Goal: Task Accomplishment & Management: Complete application form

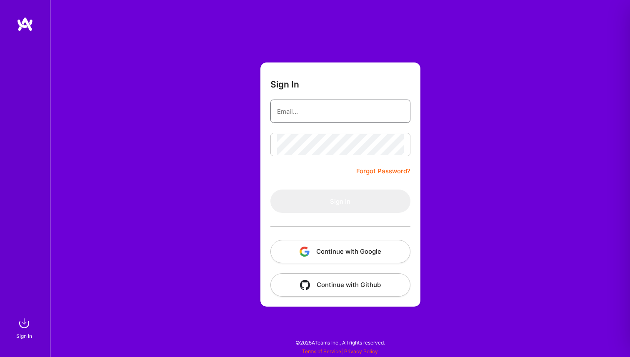
click at [321, 110] on input "email" at bounding box center [340, 111] width 127 height 21
type input "[EMAIL_ADDRESS][DOMAIN_NAME]"
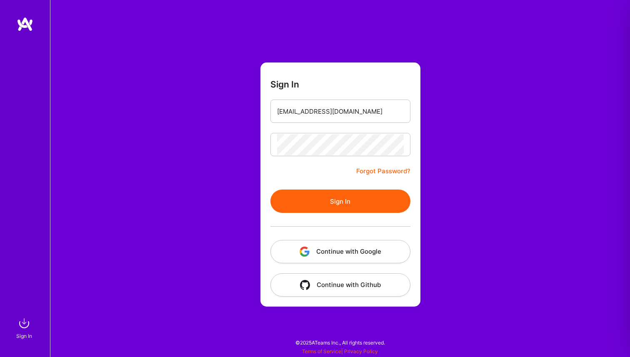
click at [333, 200] on button "Sign In" at bounding box center [341, 201] width 140 height 23
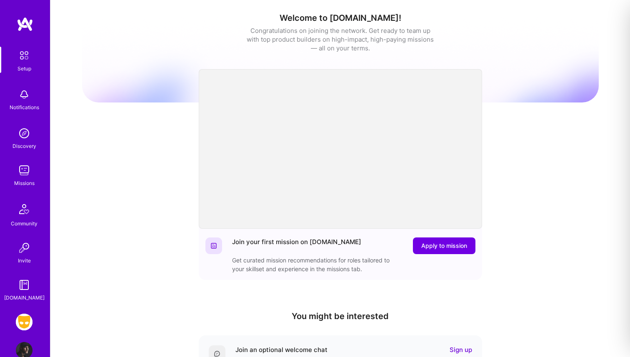
click at [21, 321] on img at bounding box center [24, 322] width 17 height 17
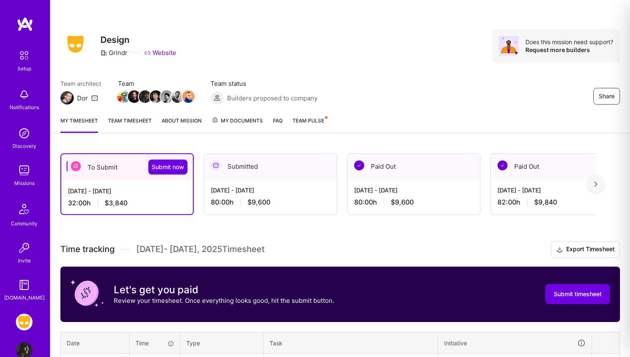
click at [147, 191] on div "[DATE] - [DATE]" at bounding box center [127, 191] width 118 height 9
click at [109, 168] on div "To Submit Submit now" at bounding box center [127, 167] width 132 height 26
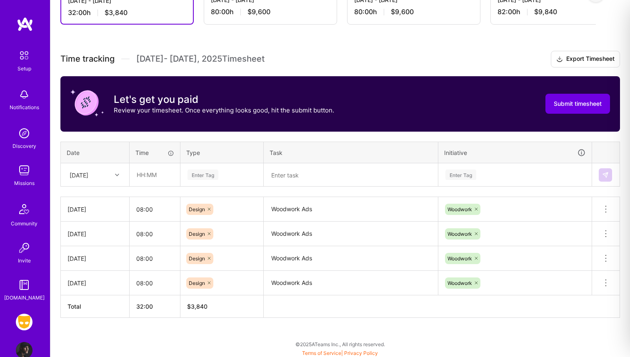
scroll to position [192, 0]
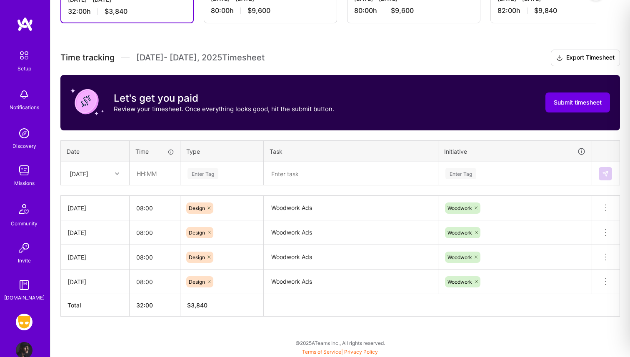
click at [112, 173] on div at bounding box center [118, 173] width 13 height 11
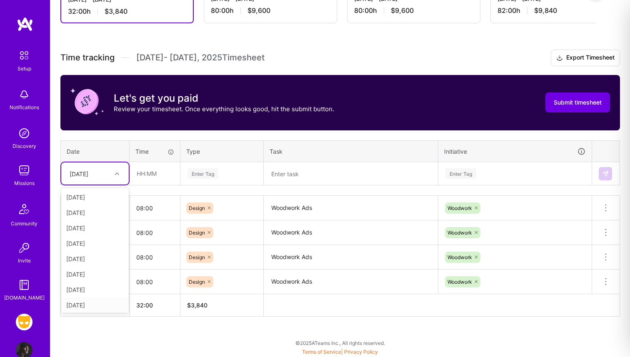
click at [91, 306] on div "[DATE]" at bounding box center [95, 305] width 68 height 15
click at [149, 170] on input "text" at bounding box center [155, 174] width 50 height 22
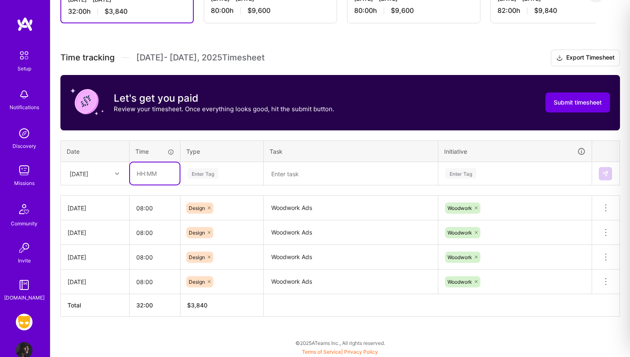
type input "08:00"
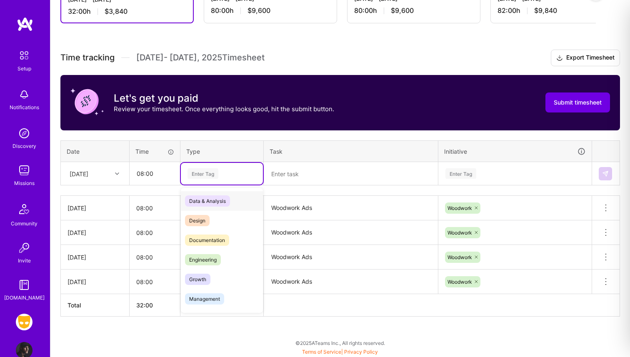
click at [204, 175] on div "Enter Tag" at bounding box center [203, 173] width 31 height 13
click at [206, 220] on span "Design" at bounding box center [197, 220] width 25 height 11
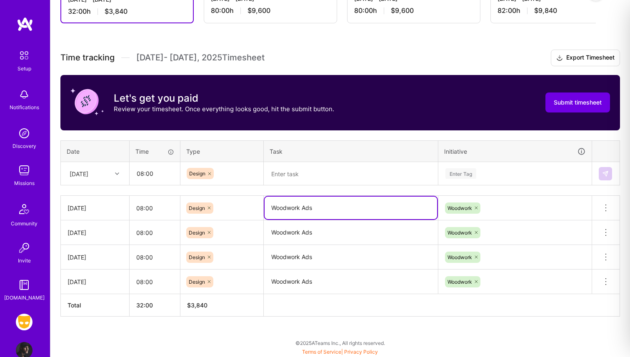
click at [286, 212] on textarea "Woodwork Ads" at bounding box center [351, 208] width 173 height 23
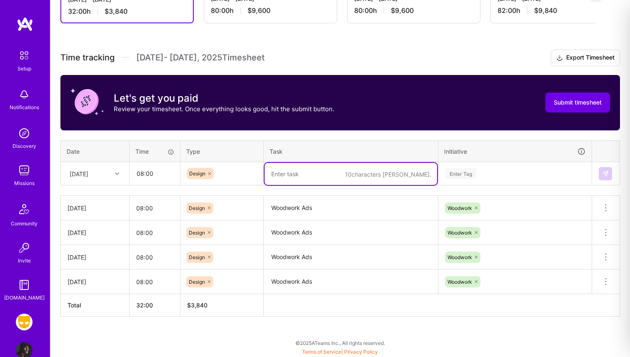
click at [299, 173] on textarea at bounding box center [351, 174] width 173 height 22
paste textarea "Woodwork Ads"
type textarea "Woodwork Ads"
click at [454, 174] on div "Enter Tag" at bounding box center [461, 173] width 31 height 13
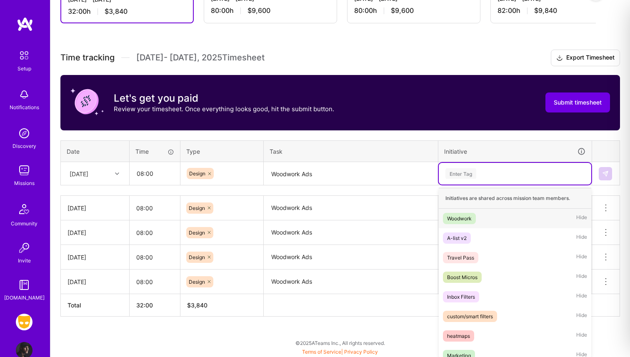
scroll to position [193, 0]
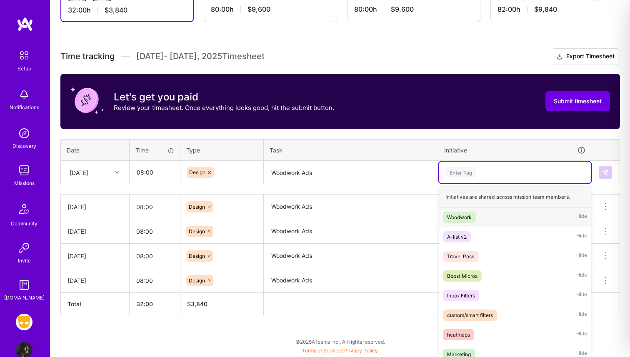
click at [467, 216] on div "Woodwork" at bounding box center [459, 217] width 25 height 9
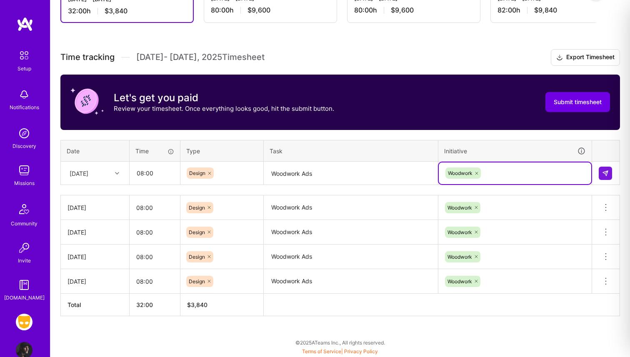
scroll to position [192, 0]
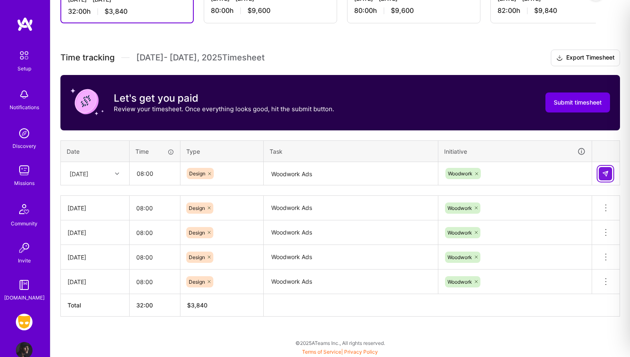
click at [605, 171] on img at bounding box center [606, 174] width 7 height 7
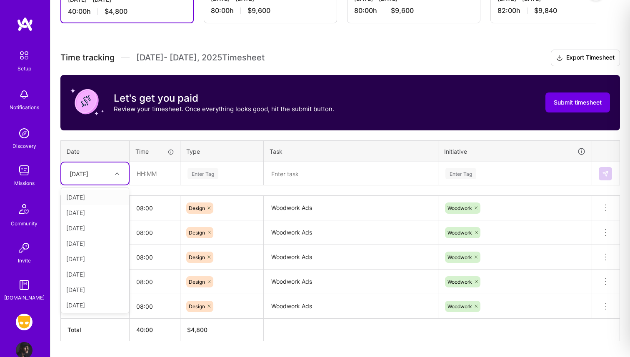
click at [88, 172] on div "[DATE]" at bounding box center [79, 173] width 19 height 9
click at [84, 304] on div "[DATE]" at bounding box center [95, 305] width 68 height 15
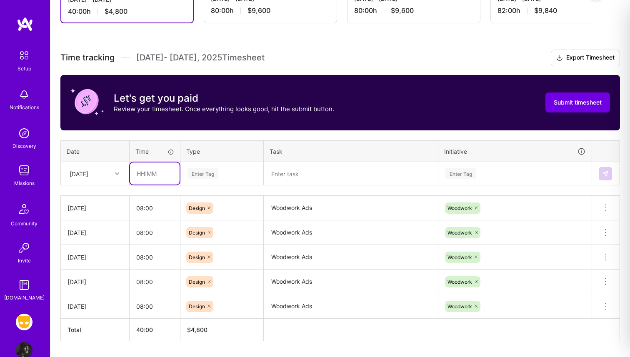
click at [145, 176] on input "text" at bounding box center [155, 174] width 50 height 22
type input "08:00"
click at [193, 169] on div "Enter Tag" at bounding box center [203, 173] width 31 height 13
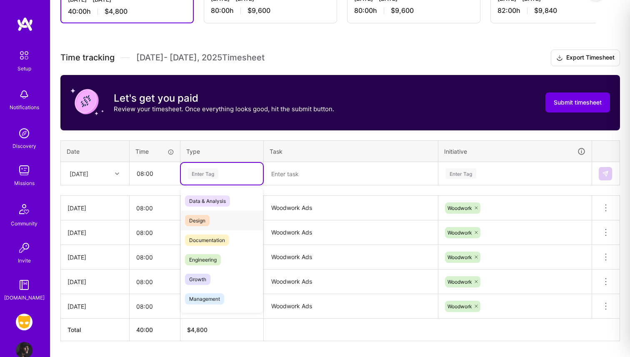
click at [202, 224] on span "Design" at bounding box center [197, 220] width 25 height 11
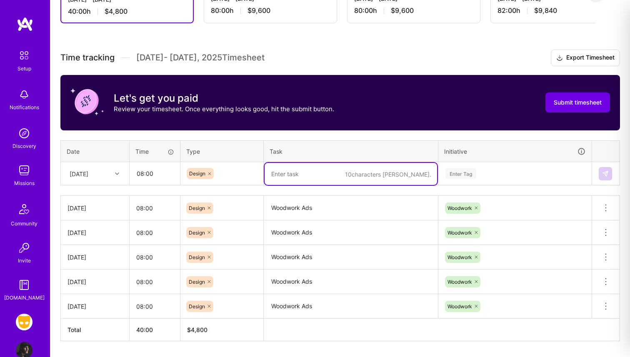
click at [289, 175] on textarea at bounding box center [351, 174] width 173 height 22
paste textarea "Woodwork Ads"
type textarea "Woodwork Ads"
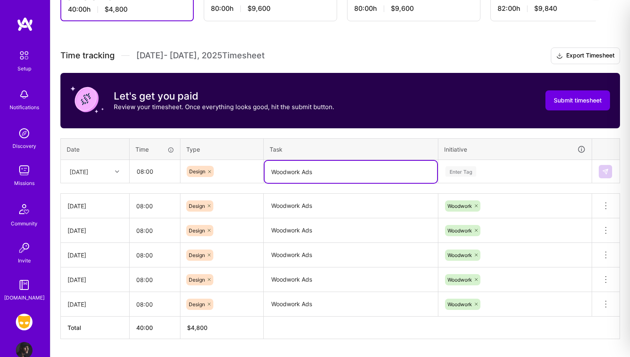
click at [464, 171] on div "Enter Tag" at bounding box center [461, 171] width 31 height 13
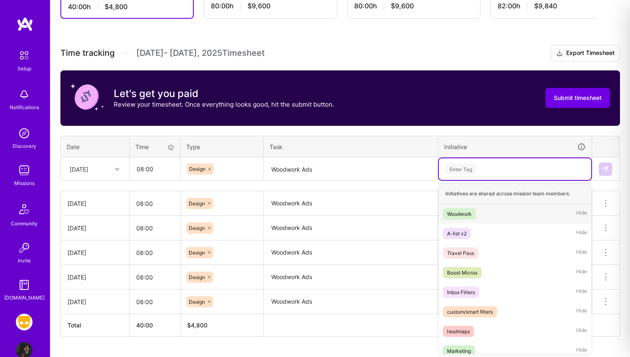
click at [476, 211] on span "Woodwork" at bounding box center [459, 213] width 33 height 11
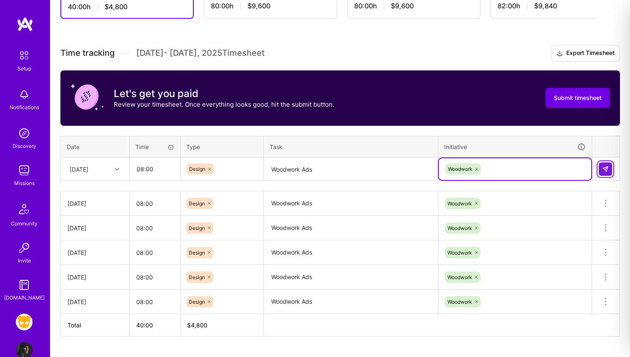
click at [608, 171] on img at bounding box center [606, 169] width 7 height 7
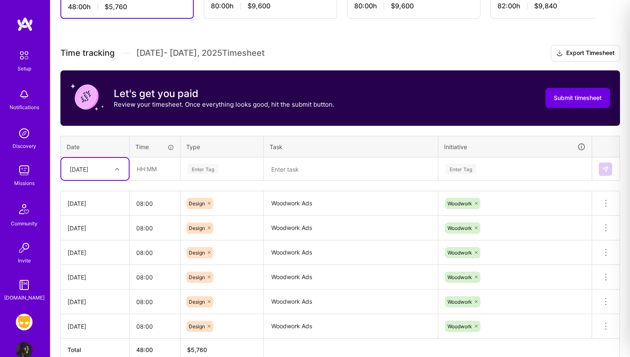
click at [113, 173] on div at bounding box center [118, 169] width 13 height 11
click at [87, 259] on div "[DATE]" at bounding box center [95, 256] width 68 height 15
click at [159, 162] on input "text" at bounding box center [155, 169] width 50 height 22
type input "08:00"
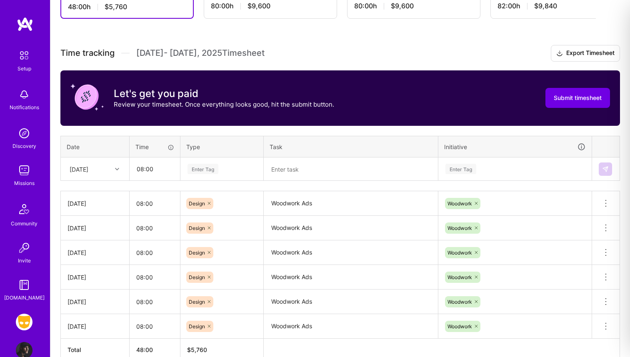
click at [201, 171] on div "Enter Tag" at bounding box center [203, 169] width 31 height 13
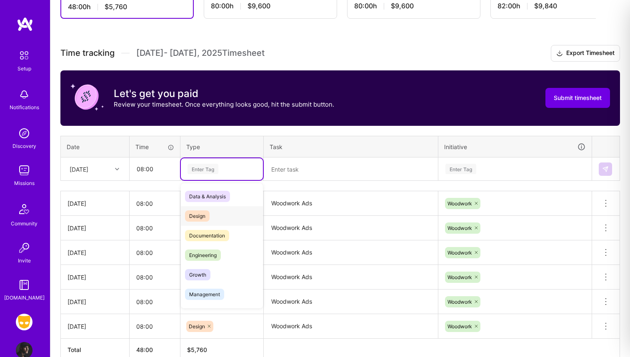
click at [198, 215] on span "Design" at bounding box center [197, 216] width 25 height 11
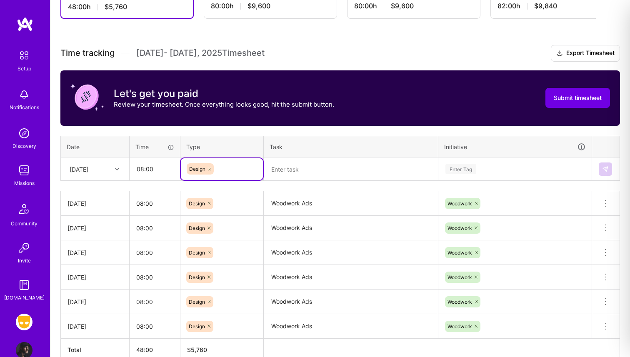
click at [287, 172] on textarea at bounding box center [351, 169] width 173 height 22
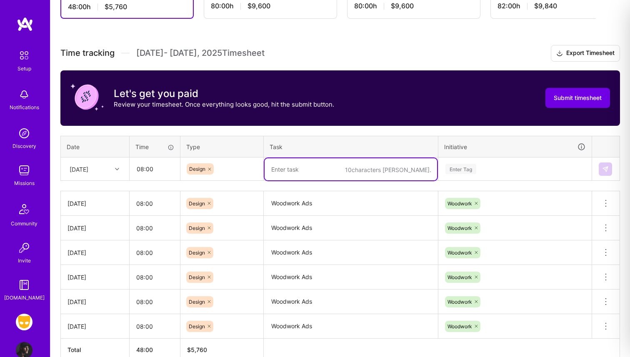
paste textarea "Woodwork Ads"
type textarea "Woodwork Ads"
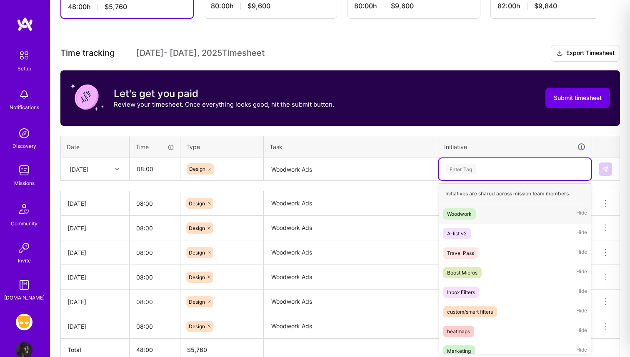
click at [461, 166] on div "Enter Tag" at bounding box center [461, 169] width 31 height 13
click at [458, 211] on div "Woodwork" at bounding box center [459, 214] width 25 height 9
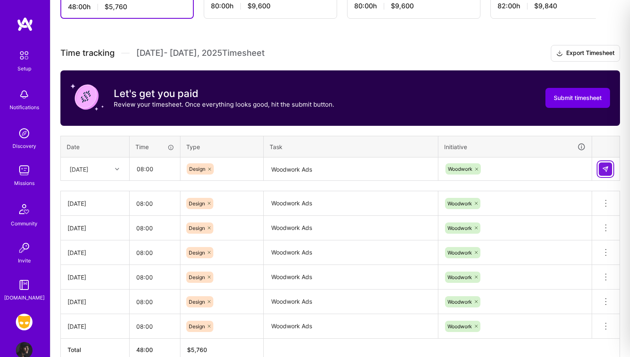
click at [607, 170] on img at bounding box center [606, 169] width 7 height 7
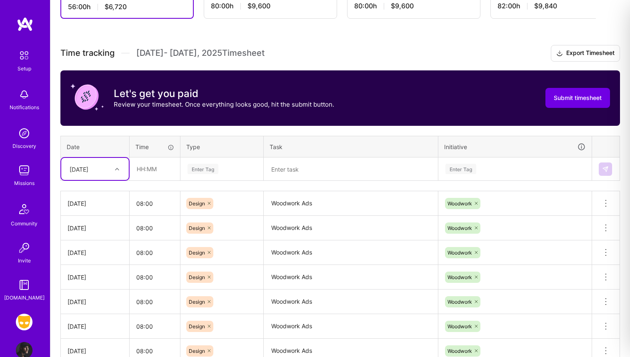
click at [88, 170] on div "[DATE]" at bounding box center [79, 169] width 19 height 9
click at [89, 242] on div "[DATE]" at bounding box center [95, 242] width 68 height 15
click at [148, 173] on input "text" at bounding box center [155, 169] width 50 height 22
type input "08:00"
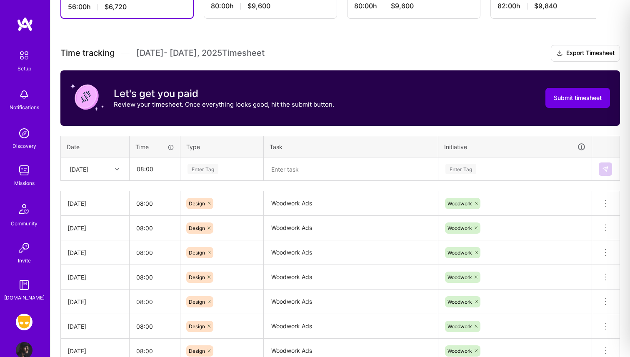
click at [209, 166] on div "Enter Tag" at bounding box center [203, 169] width 31 height 13
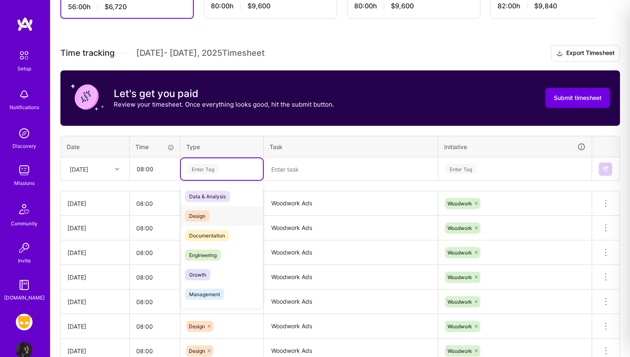
click at [203, 218] on span "Design" at bounding box center [197, 216] width 25 height 11
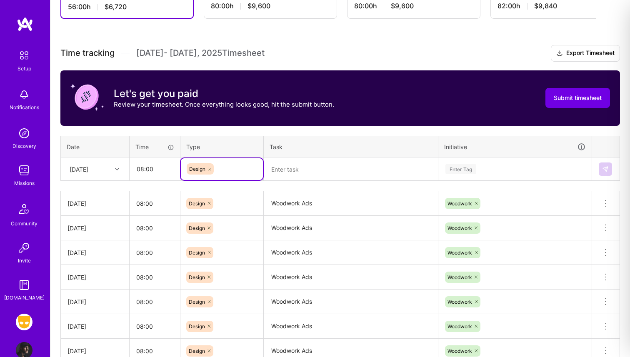
click at [286, 171] on textarea at bounding box center [351, 169] width 173 height 22
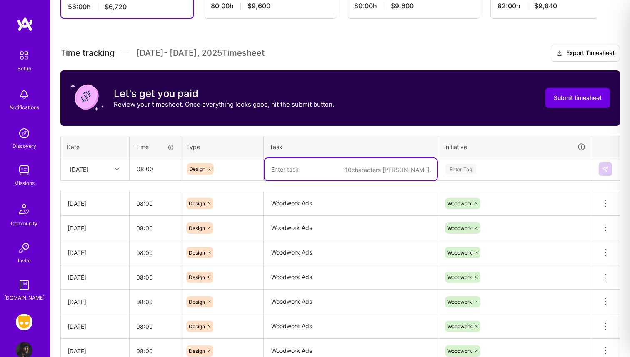
paste textarea "Woodwork Ads"
type textarea "Woodwork Ads"
click at [459, 164] on div "Enter Tag" at bounding box center [461, 169] width 31 height 13
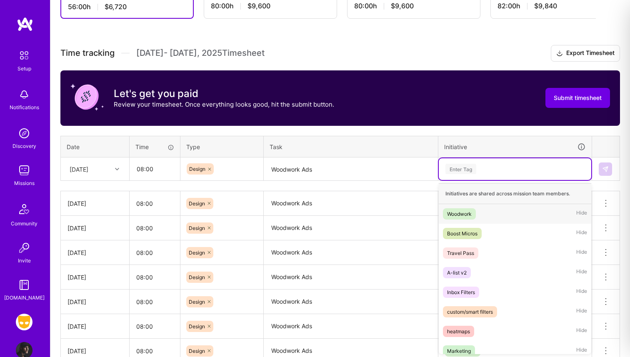
click at [456, 217] on div "Woodwork" at bounding box center [459, 214] width 25 height 9
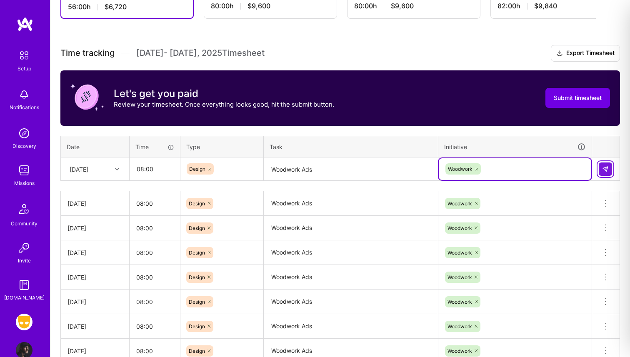
click at [605, 171] on img at bounding box center [606, 169] width 7 height 7
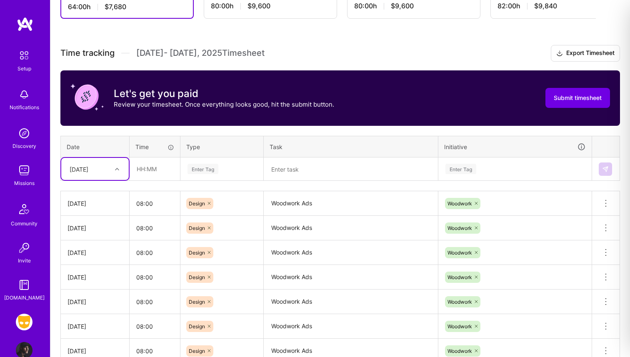
click at [88, 169] on div "[DATE]" at bounding box center [79, 169] width 19 height 9
click at [86, 252] on div "[DATE]" at bounding box center [95, 252] width 68 height 15
click at [155, 171] on input "text" at bounding box center [155, 169] width 50 height 22
type input "08:00"
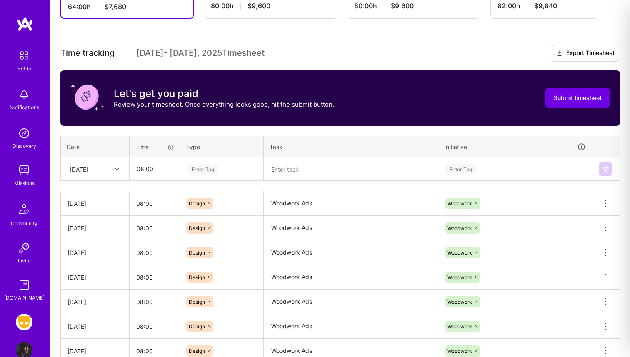
click at [212, 171] on div "Enter Tag" at bounding box center [203, 169] width 31 height 13
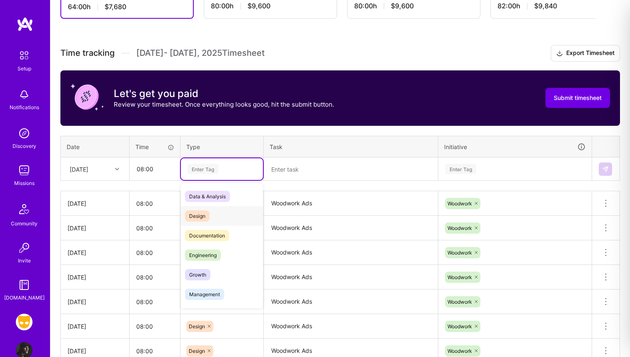
click at [203, 214] on span "Design" at bounding box center [197, 216] width 25 height 11
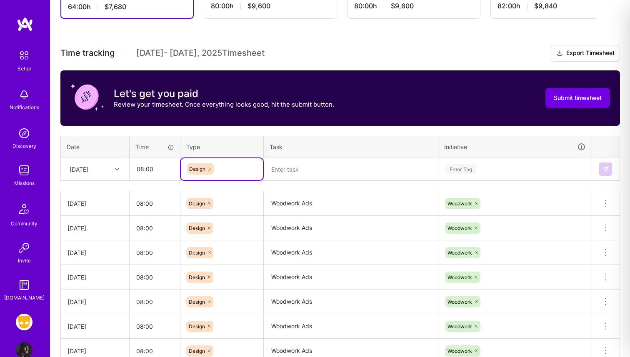
click at [282, 170] on textarea at bounding box center [351, 169] width 173 height 22
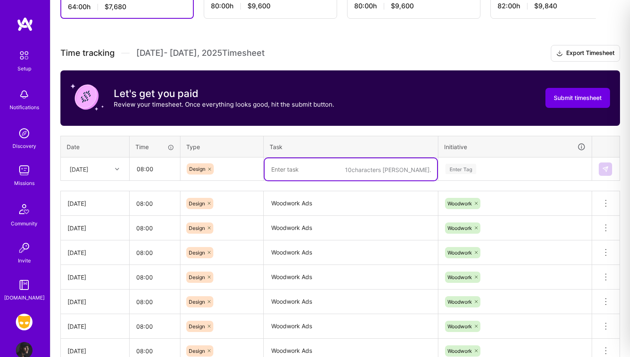
paste textarea "Woodwork Ads"
type textarea "Woodwork Ads"
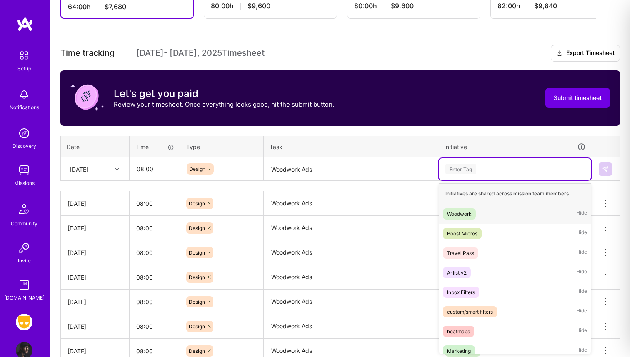
click at [452, 173] on div "Enter Tag" at bounding box center [461, 169] width 31 height 13
click at [453, 210] on div "Woodwork" at bounding box center [459, 214] width 25 height 9
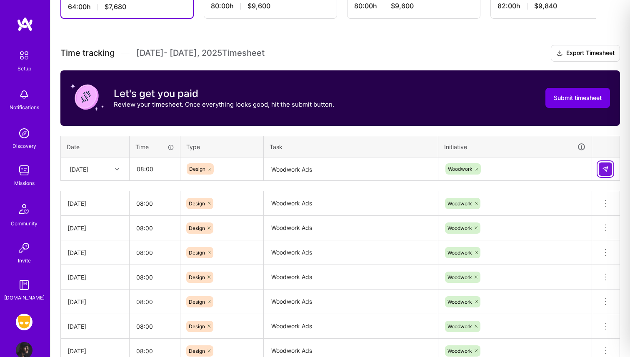
click at [609, 170] on img at bounding box center [606, 169] width 7 height 7
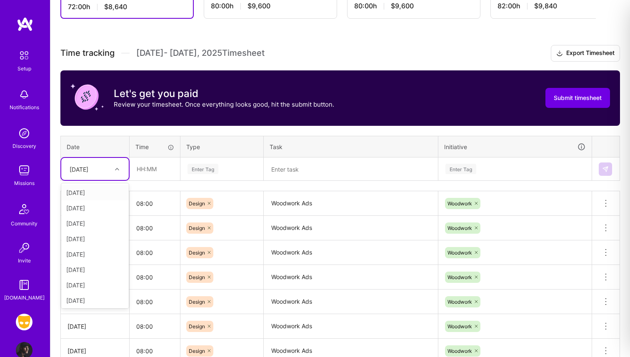
click at [86, 169] on div "[DATE]" at bounding box center [79, 169] width 19 height 9
click at [83, 300] on div "[DATE]" at bounding box center [95, 298] width 68 height 15
click at [156, 174] on input "text" at bounding box center [155, 169] width 50 height 22
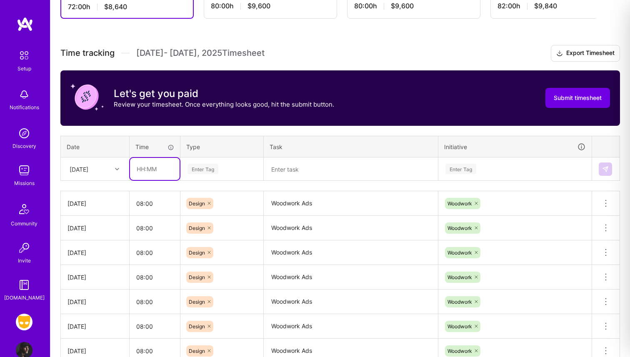
type input "08:00"
click at [206, 170] on div "Enter Tag" at bounding box center [203, 169] width 31 height 13
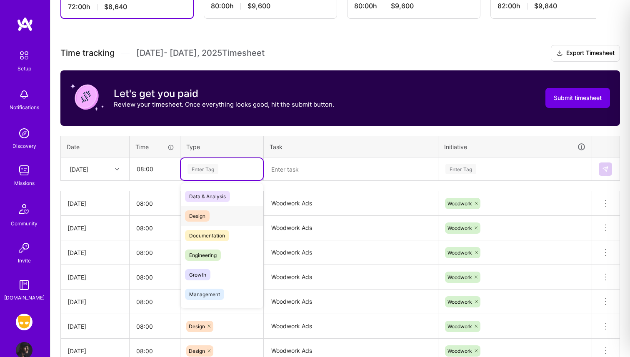
click at [203, 214] on span "Design" at bounding box center [197, 216] width 25 height 11
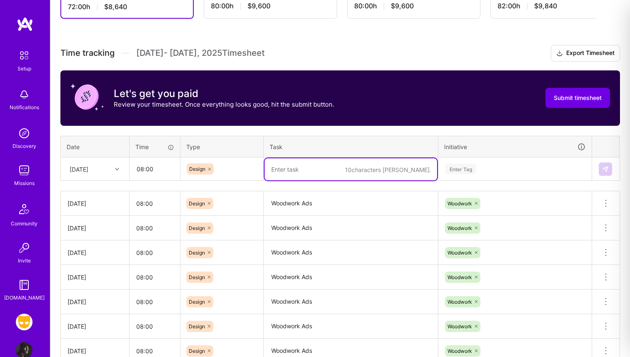
click at [278, 169] on textarea at bounding box center [351, 169] width 173 height 22
paste textarea "Woodwork Ads"
type textarea "Woodwork Ads"
click at [459, 170] on div "Enter Tag" at bounding box center [461, 169] width 31 height 13
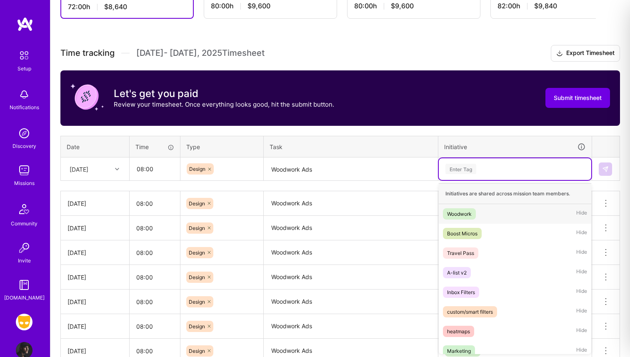
click at [457, 214] on div "Woodwork" at bounding box center [459, 214] width 25 height 9
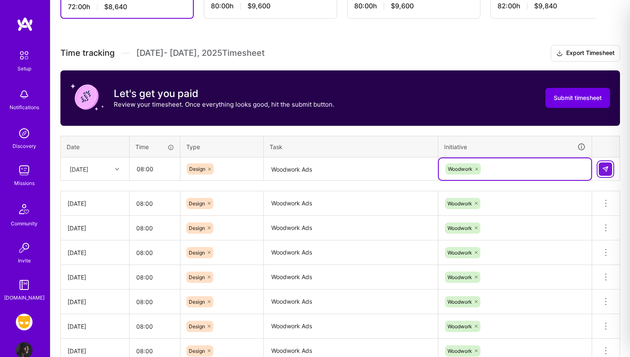
click at [604, 166] on img at bounding box center [606, 169] width 7 height 7
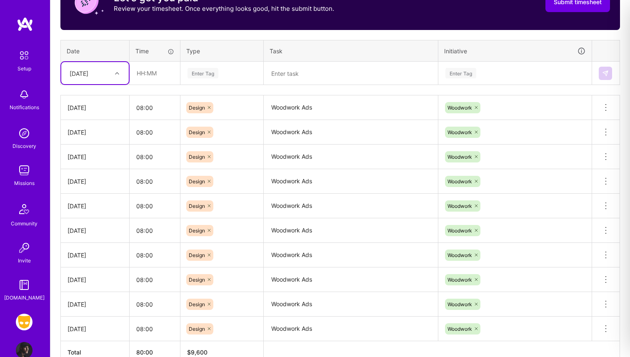
scroll to position [339, 0]
